Goal: Task Accomplishment & Management: Use online tool/utility

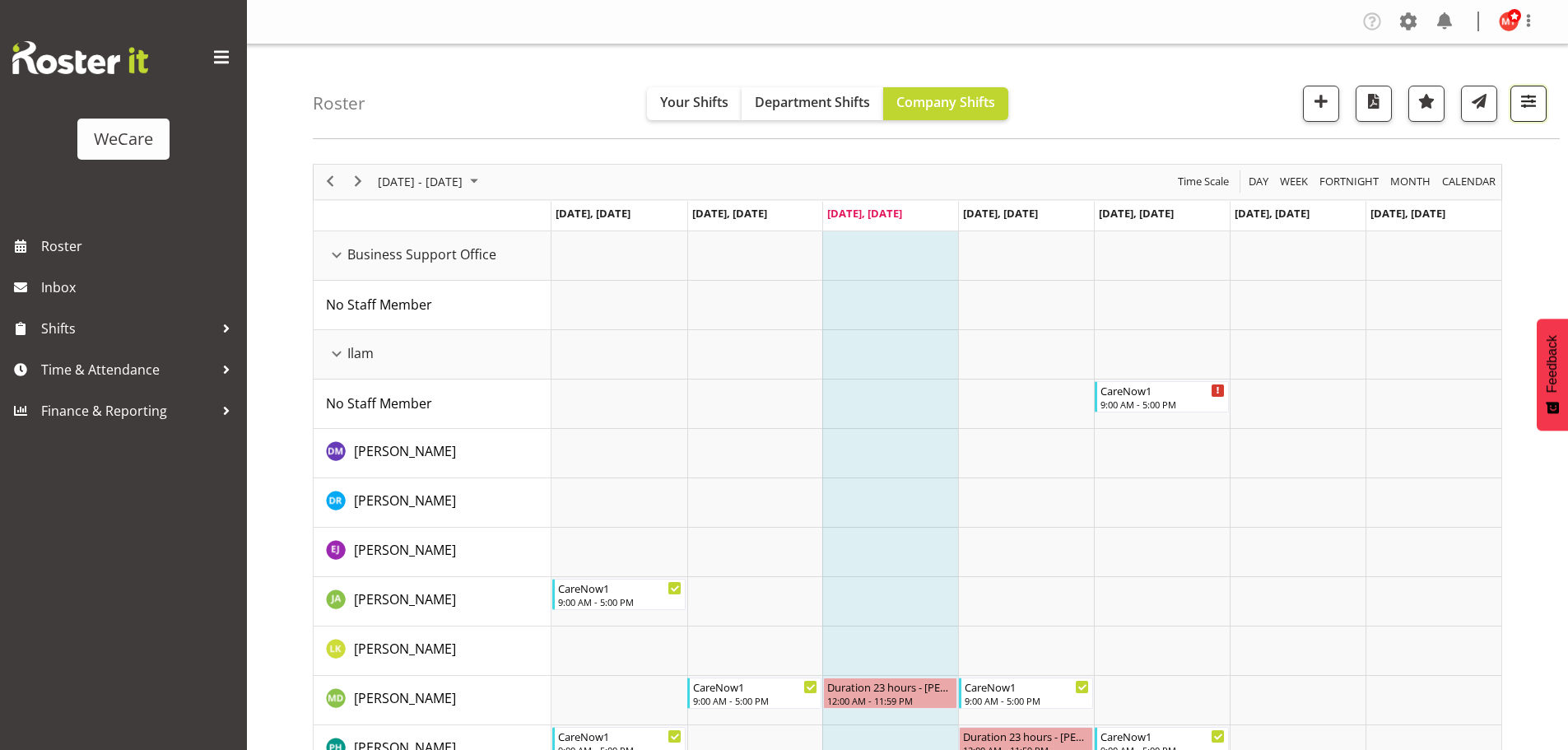
click at [1531, 105] on span "button" at bounding box center [1528, 101] width 21 height 21
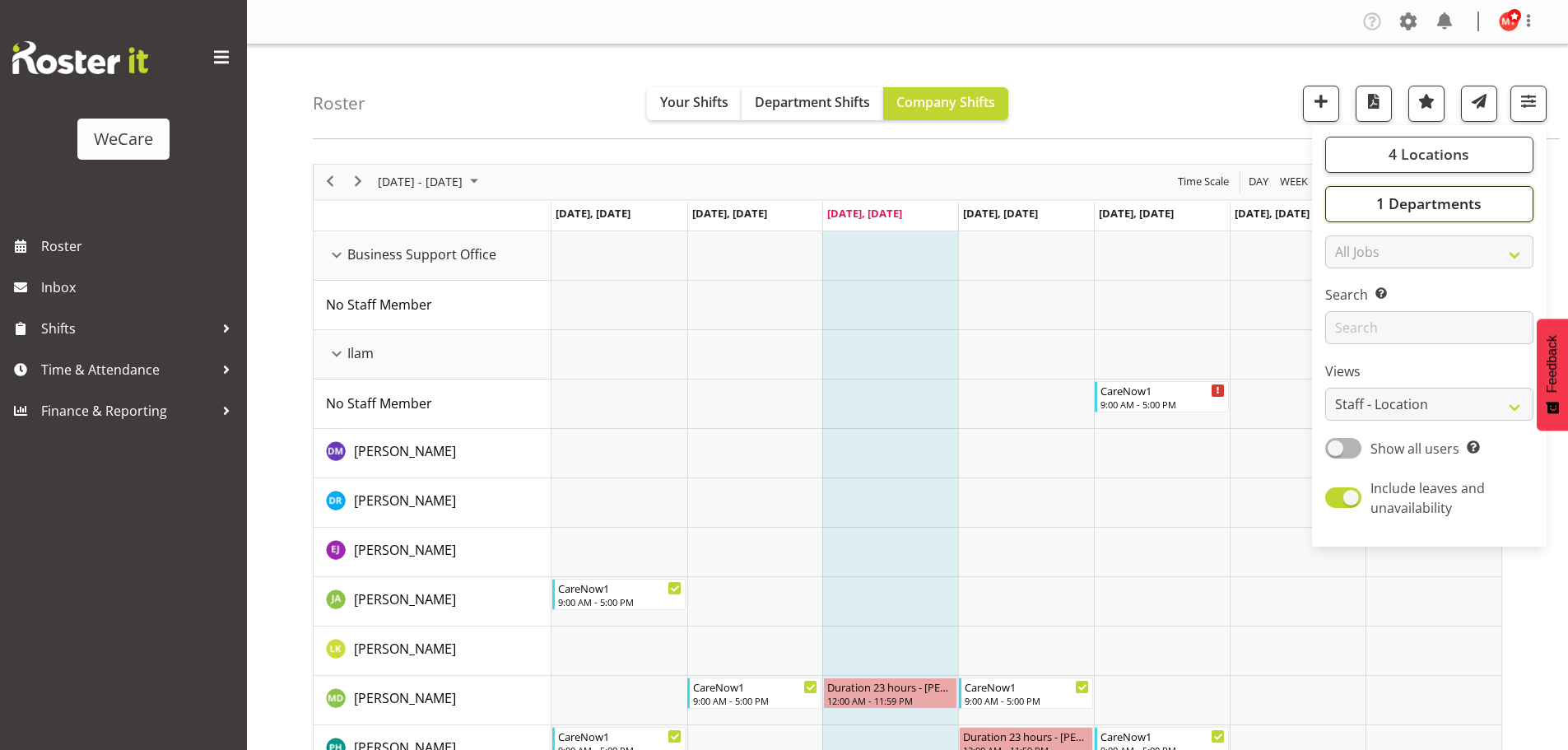
click at [1420, 202] on span "1 Departments" at bounding box center [1429, 203] width 106 height 20
click at [1358, 381] on span "Select All" at bounding box center [1373, 383] width 52 height 15
checkbox input "true"
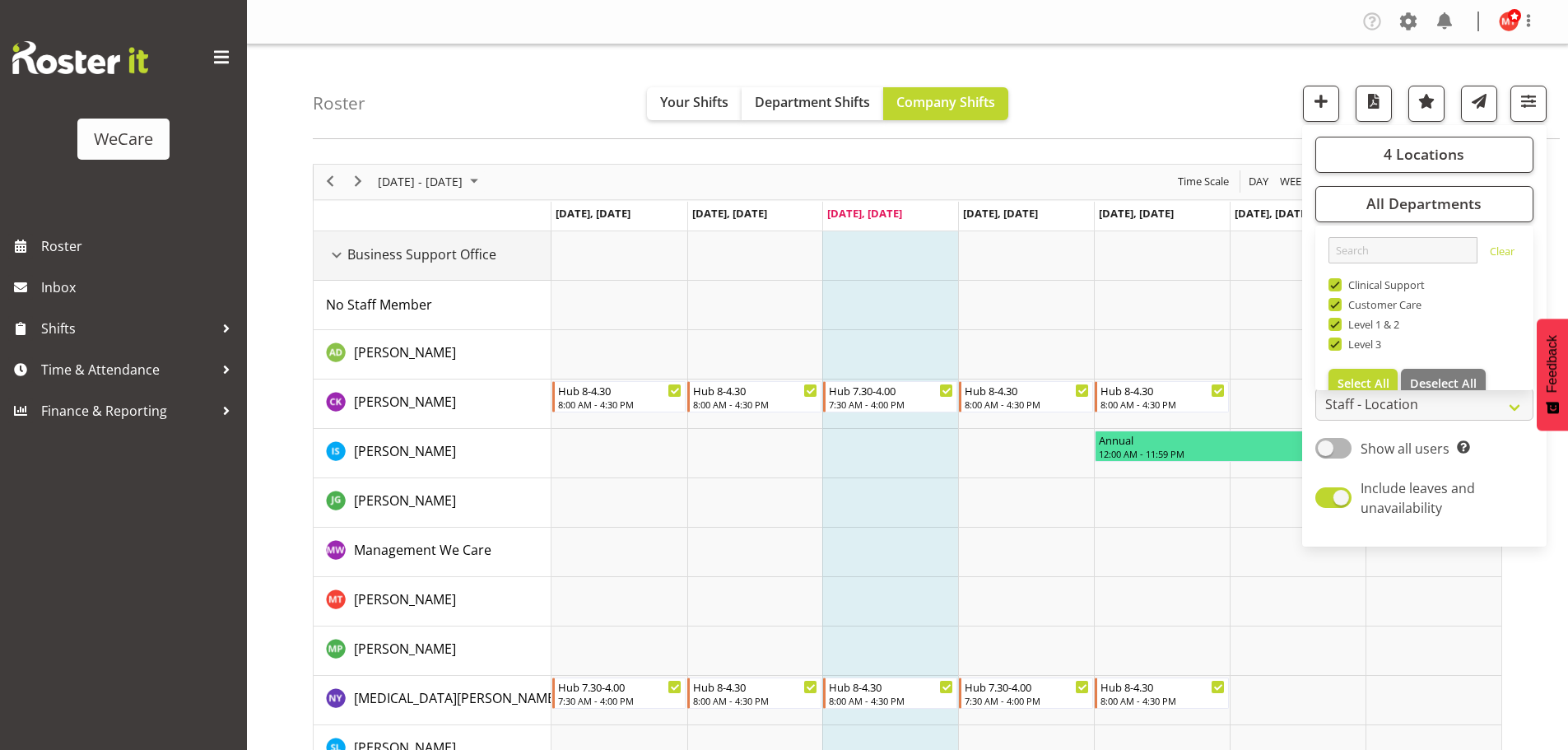
drag, startPoint x: 333, startPoint y: 255, endPoint x: 337, endPoint y: 277, distance: 22.4
click at [334, 255] on div "Business Support Office resource" at bounding box center [337, 255] width 21 height 21
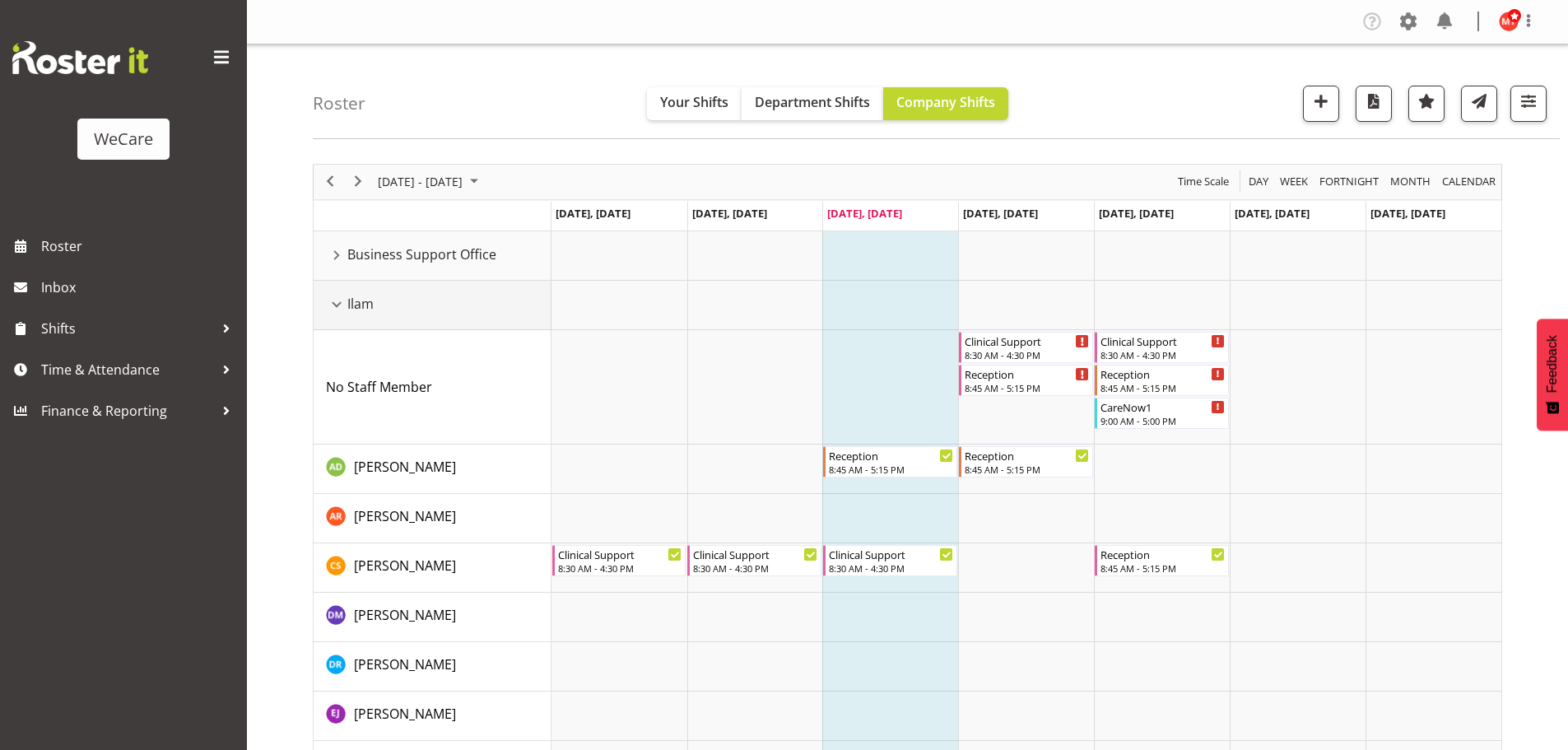
click at [337, 305] on div "Ilam resource" at bounding box center [337, 304] width 21 height 21
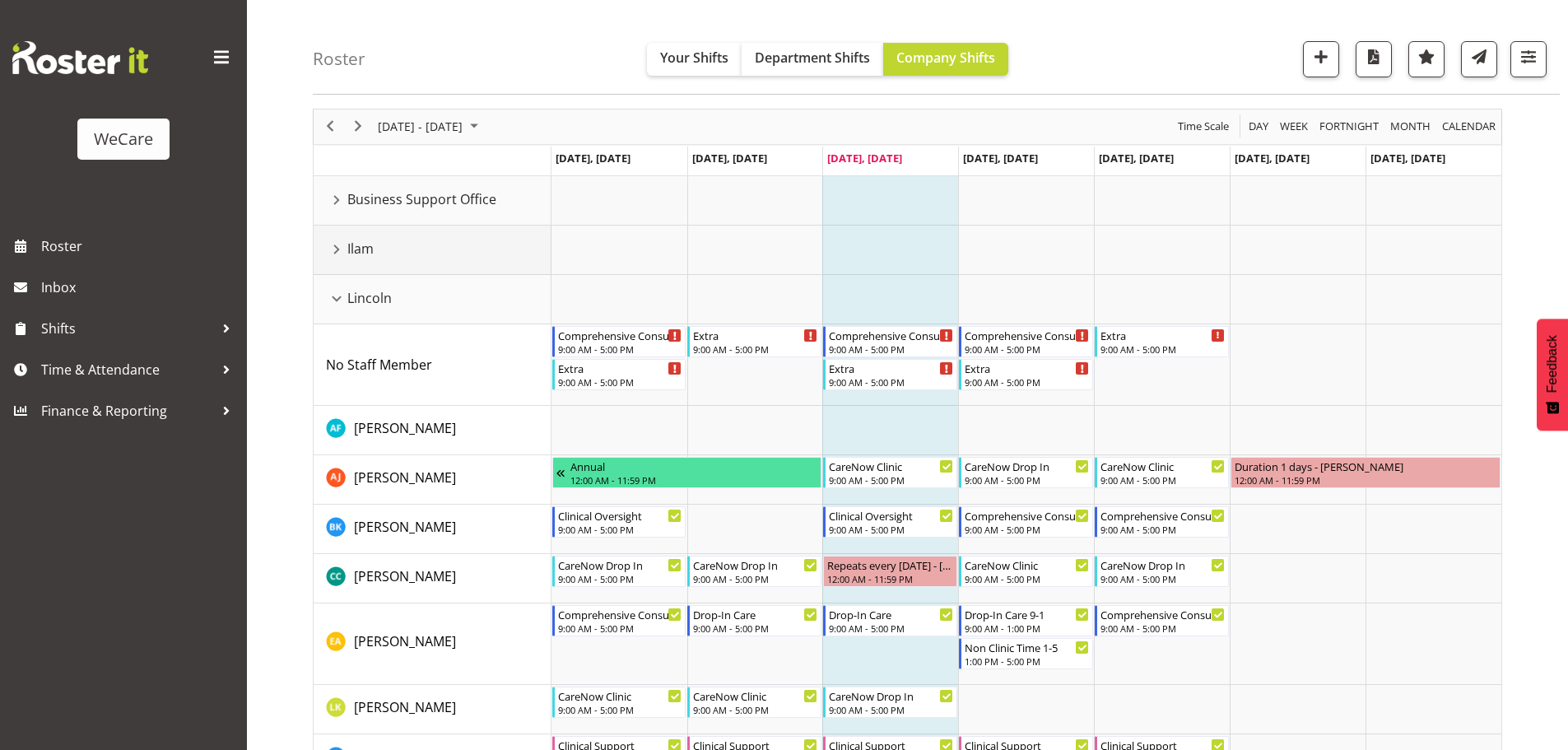
scroll to position [82, 0]
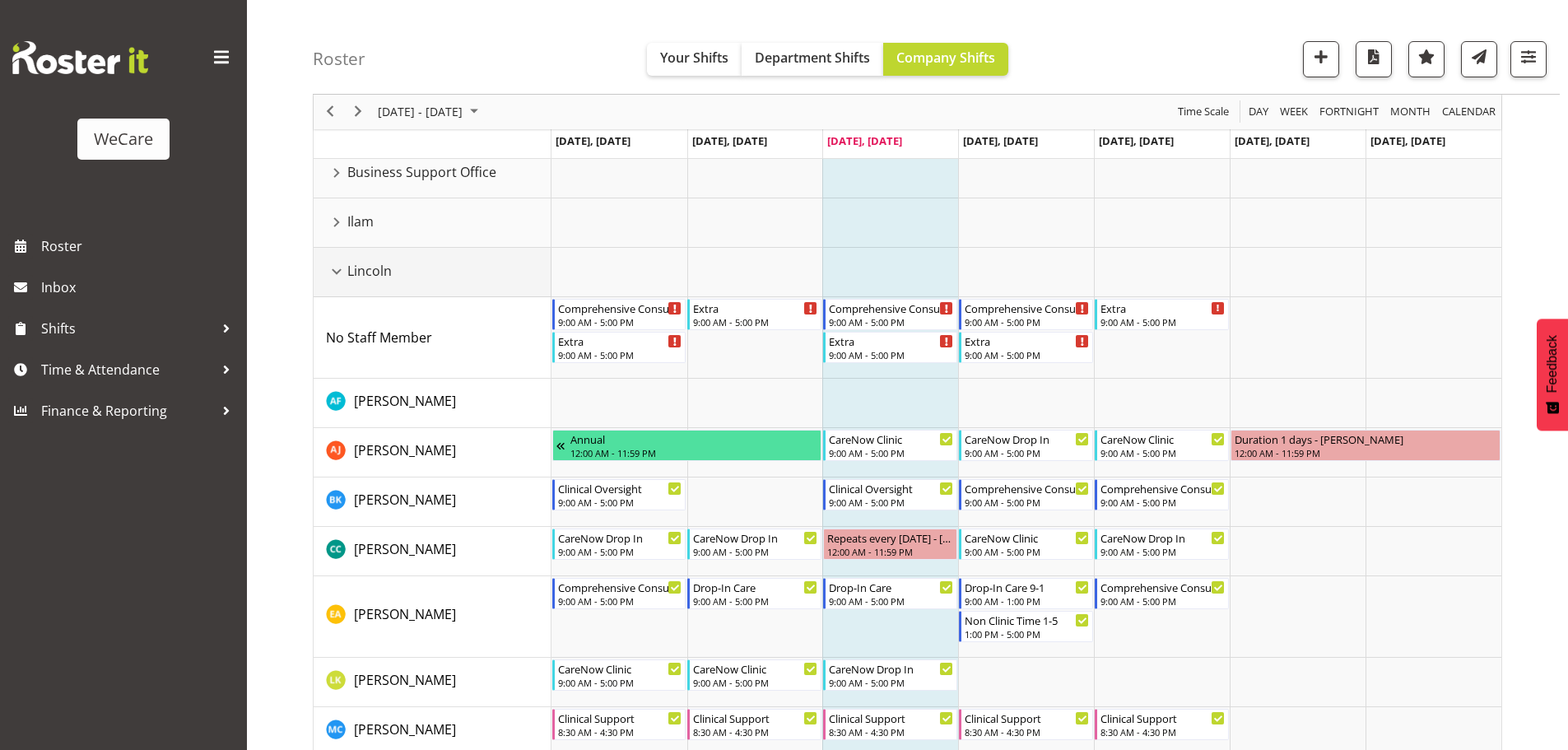
click at [328, 274] on div "Lincoln resource" at bounding box center [337, 271] width 21 height 21
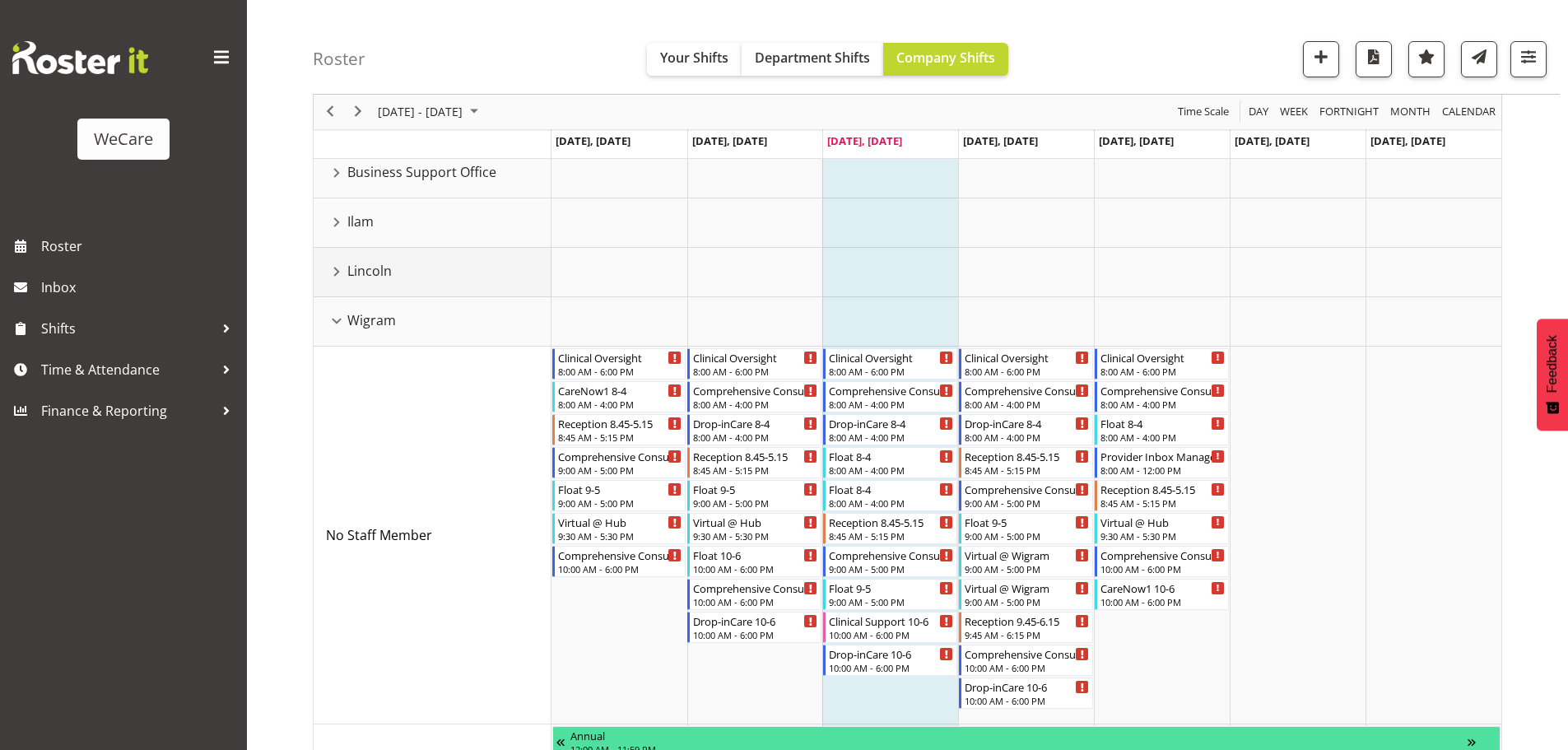
click at [328, 274] on div "Lincoln resource" at bounding box center [337, 271] width 21 height 21
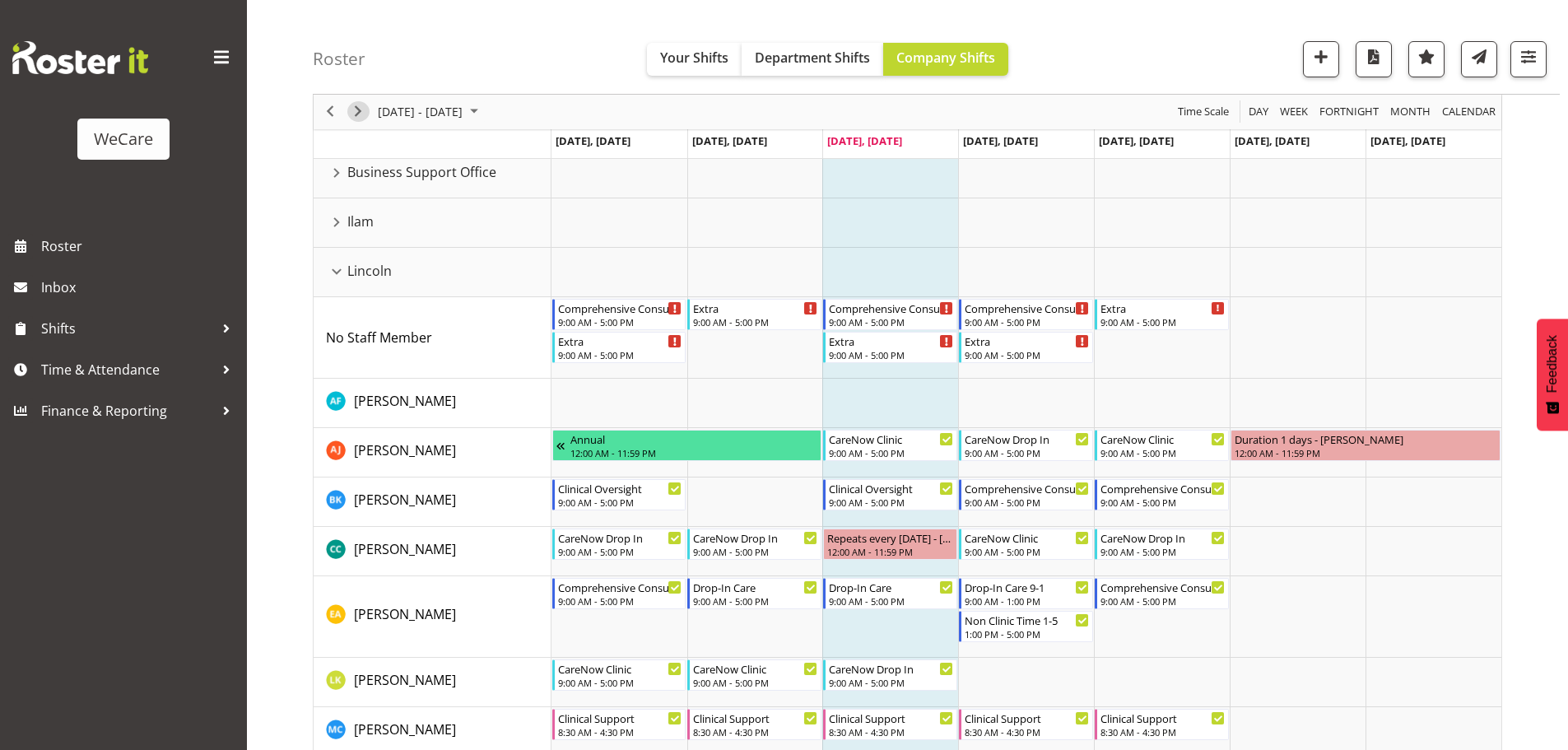
click at [352, 116] on span "Next" at bounding box center [357, 113] width 20 height 21
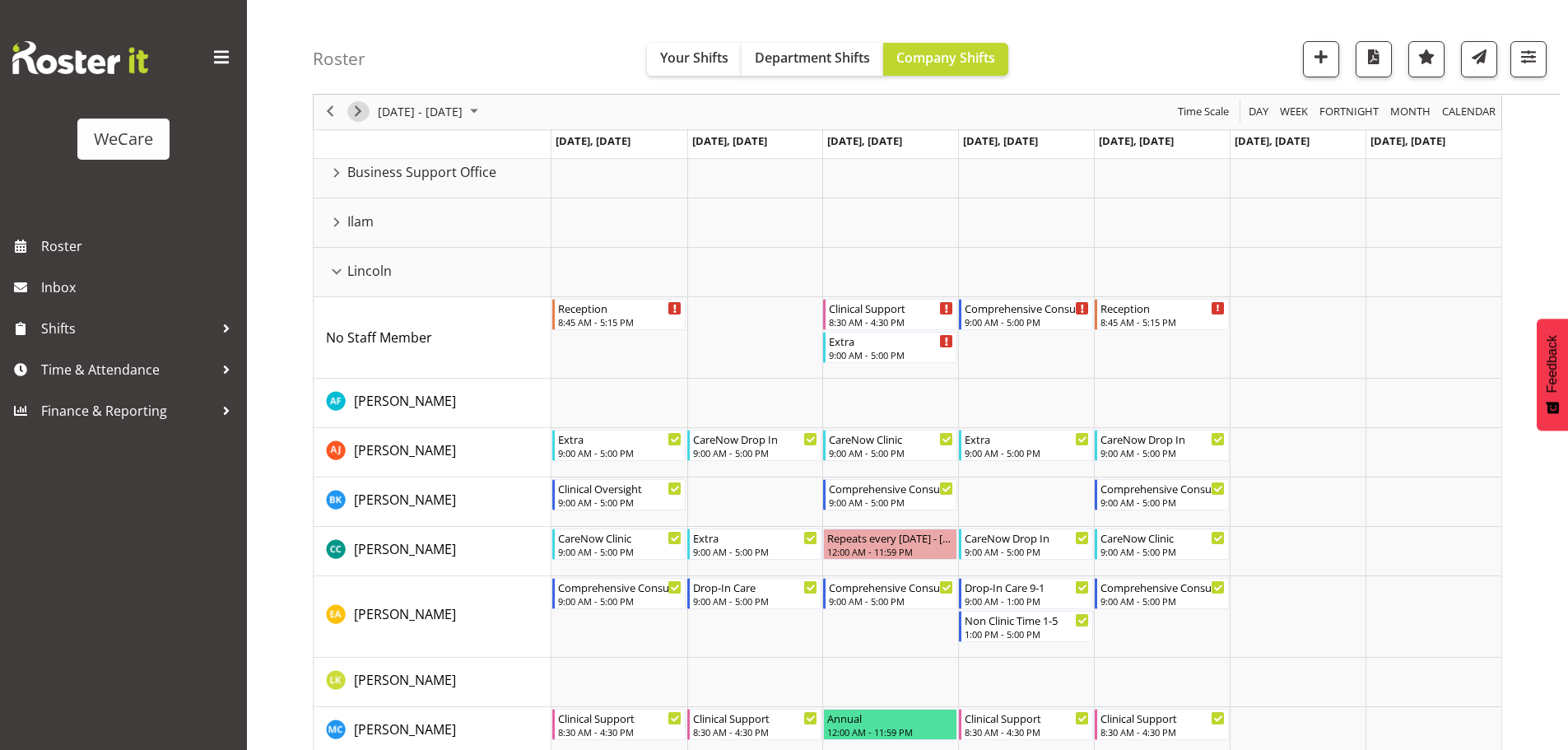
click at [355, 113] on span "Next" at bounding box center [357, 113] width 20 height 21
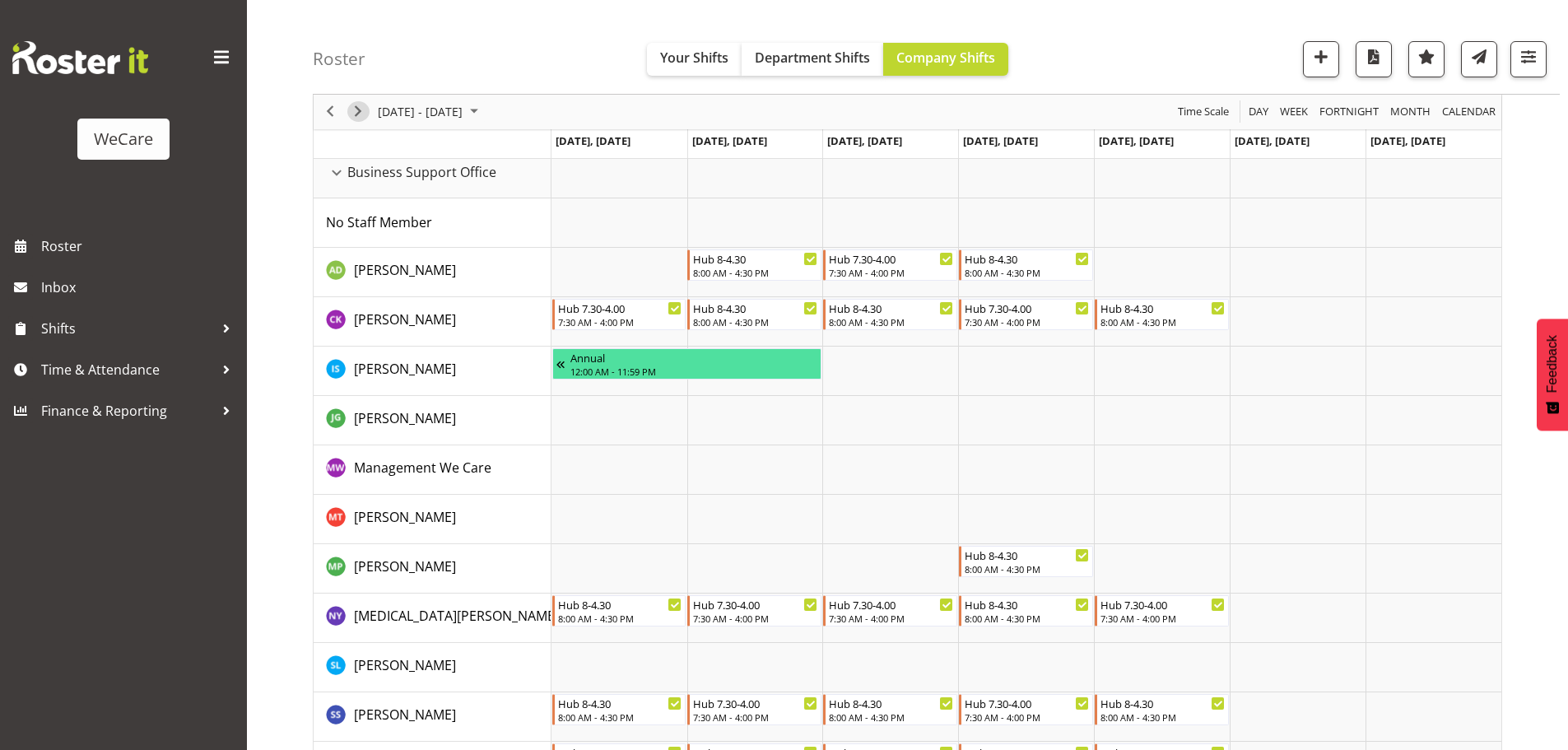
click at [362, 113] on span "Next" at bounding box center [357, 113] width 20 height 21
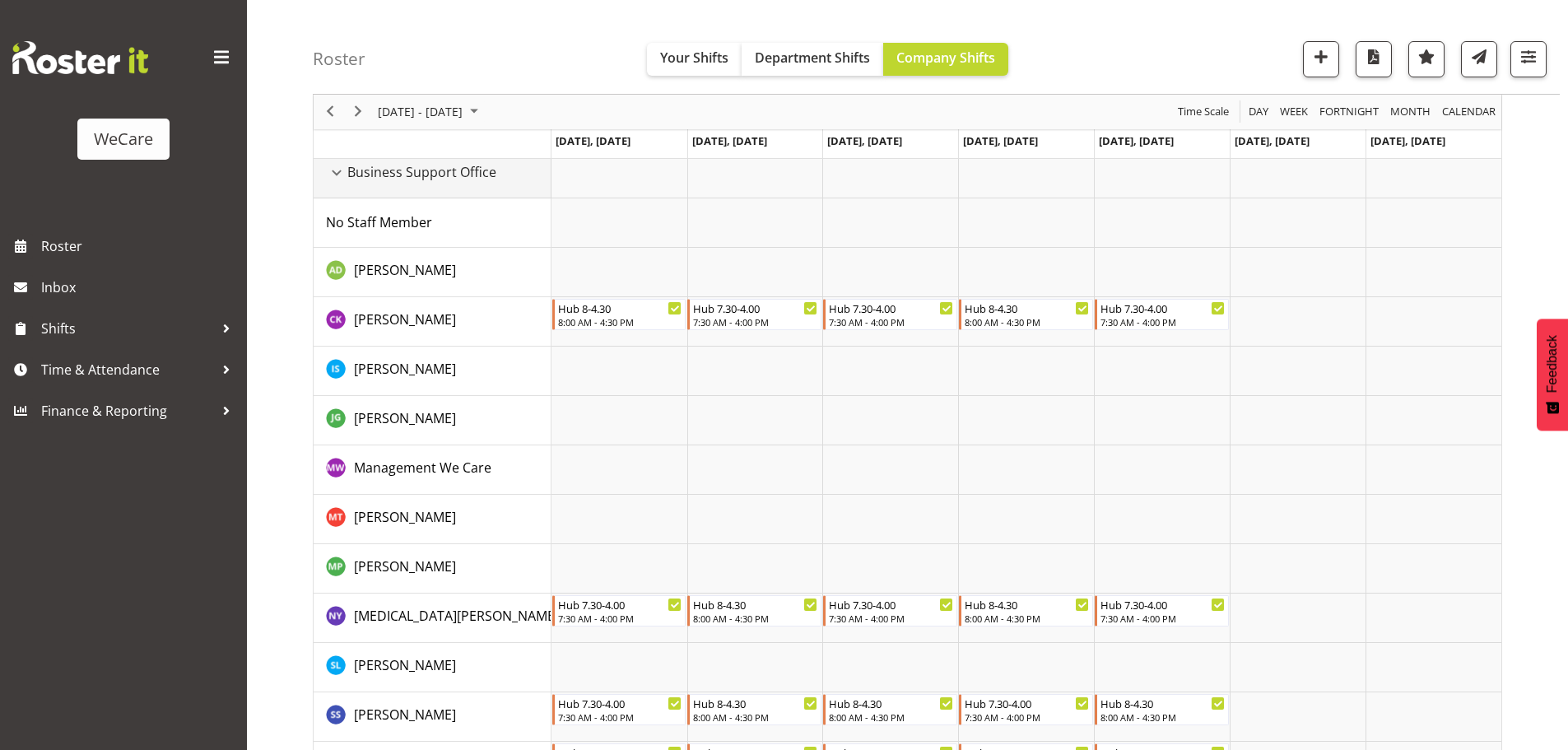
click at [338, 174] on div "Business Support Office resource" at bounding box center [337, 173] width 21 height 21
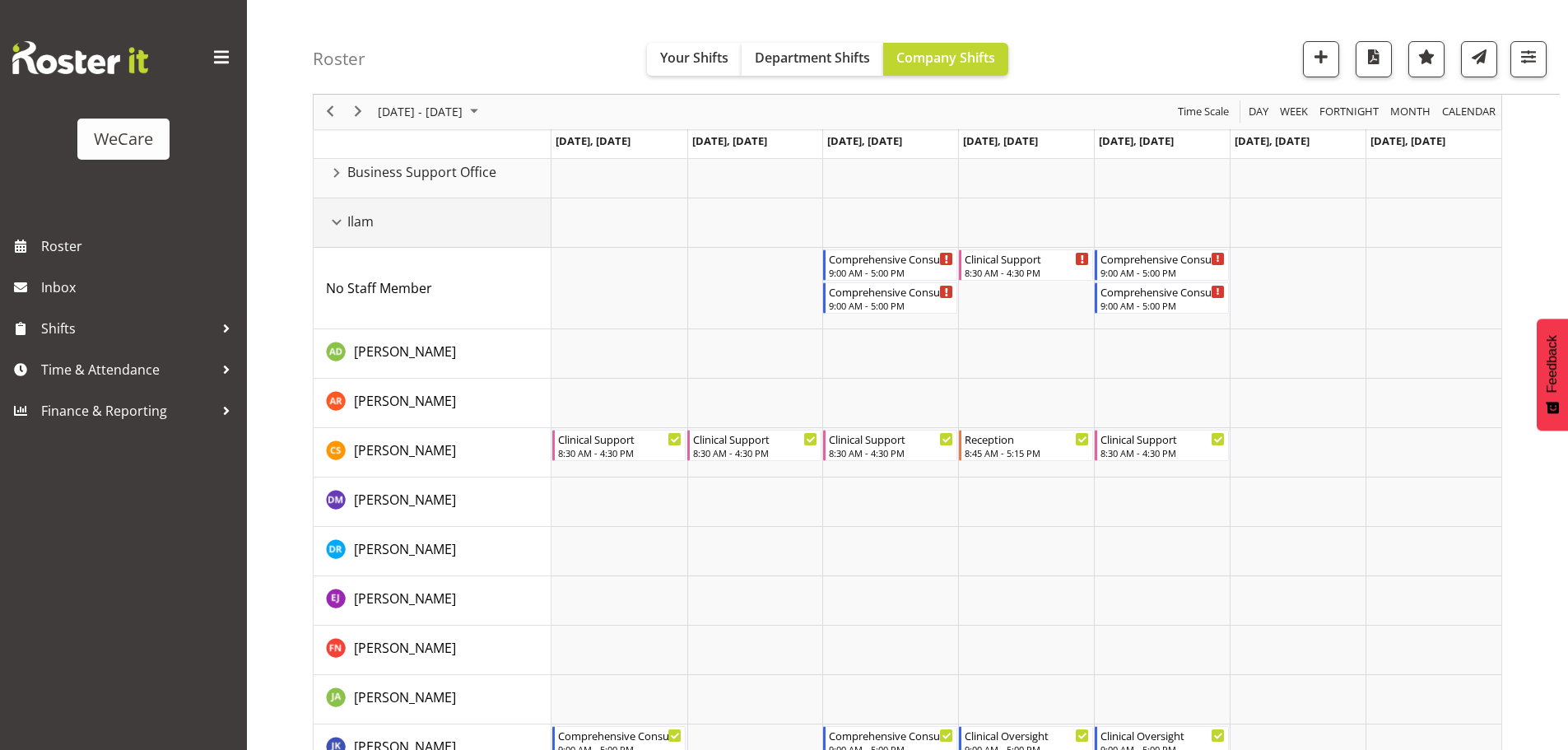
click at [338, 219] on div "Ilam resource" at bounding box center [337, 222] width 21 height 21
